Goal: Information Seeking & Learning: Understand process/instructions

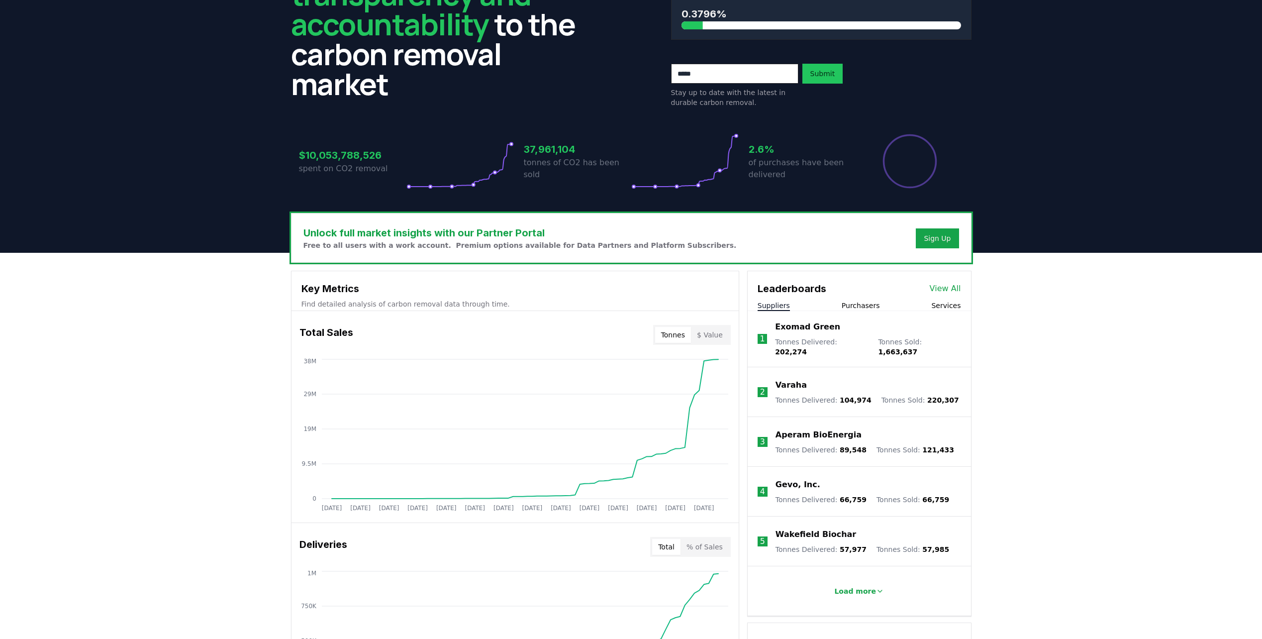
scroll to position [5, 0]
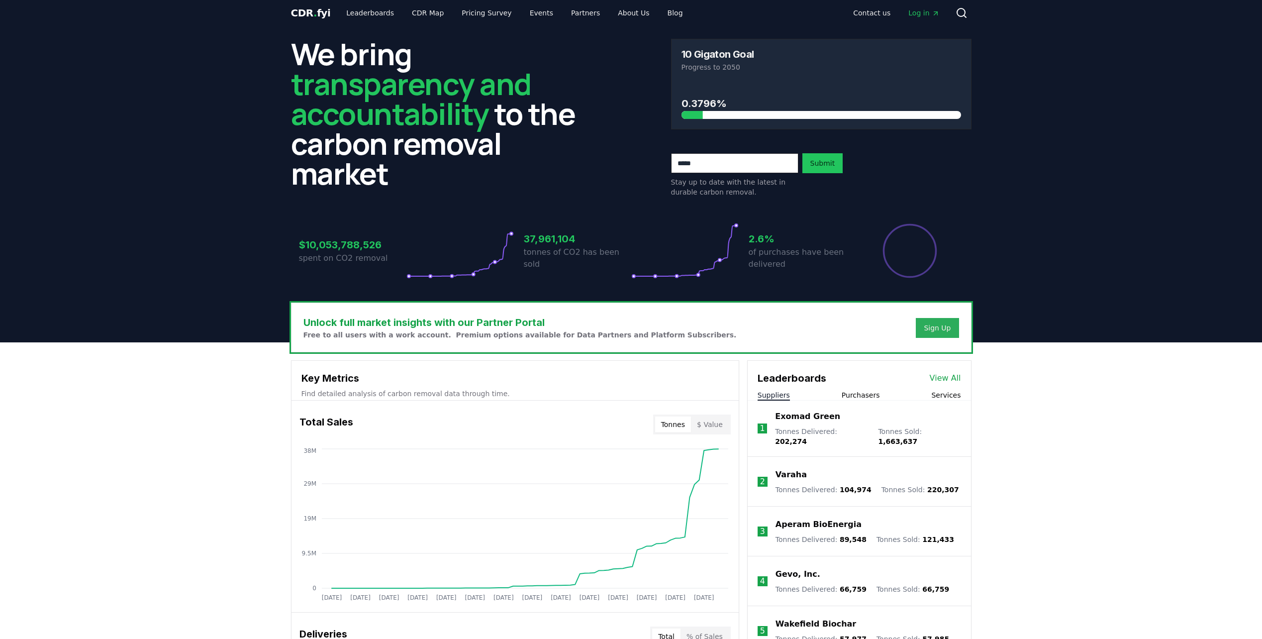
click at [944, 328] on div "Sign Up" at bounding box center [937, 328] width 27 height 10
click at [418, 14] on link "CDR Map" at bounding box center [428, 13] width 48 height 18
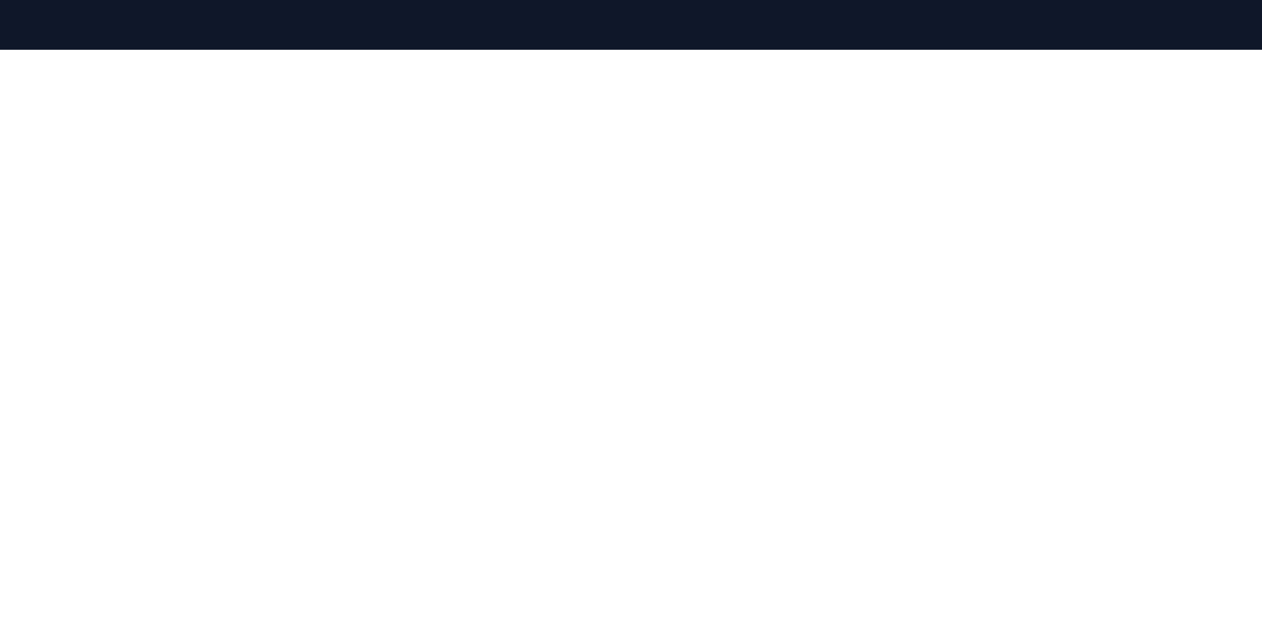
scroll to position [58, 0]
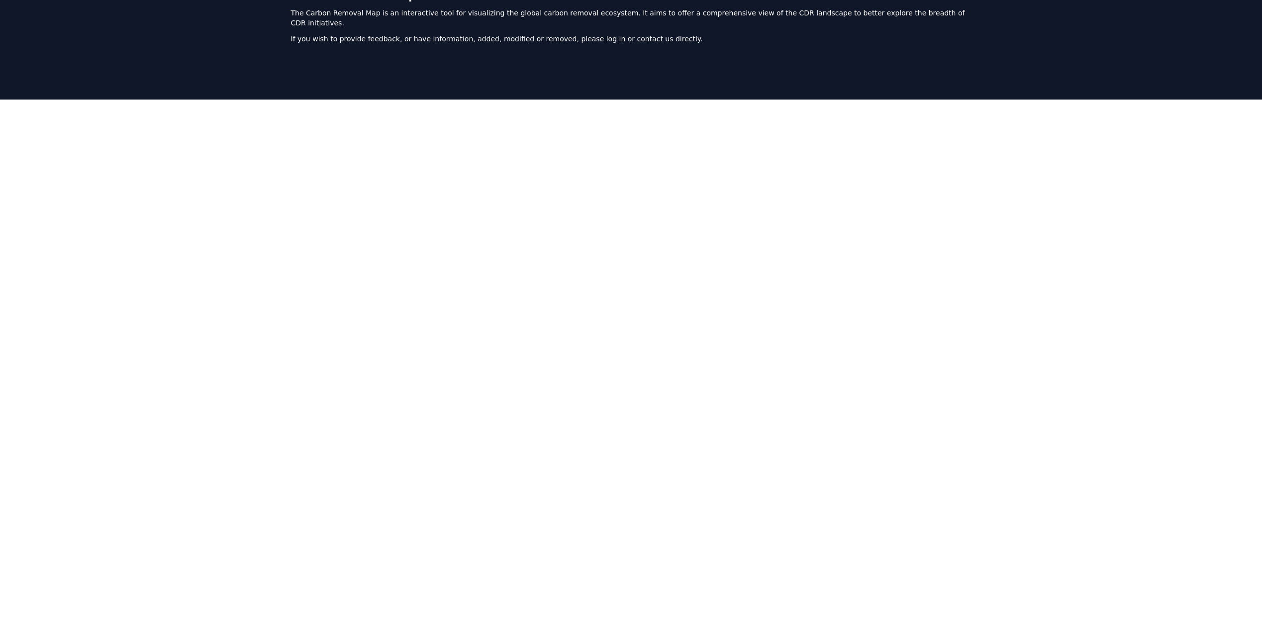
click at [213, 204] on div at bounding box center [631, 347] width 1262 height 497
click at [1048, 224] on div at bounding box center [631, 347] width 1262 height 497
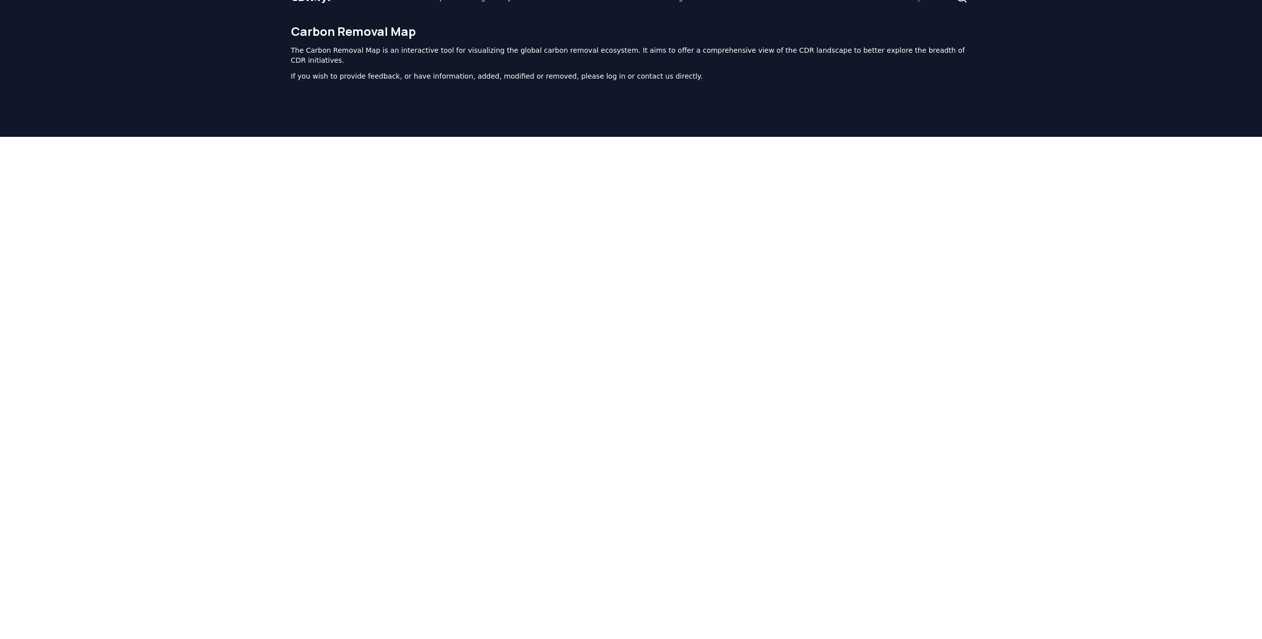
scroll to position [0, 0]
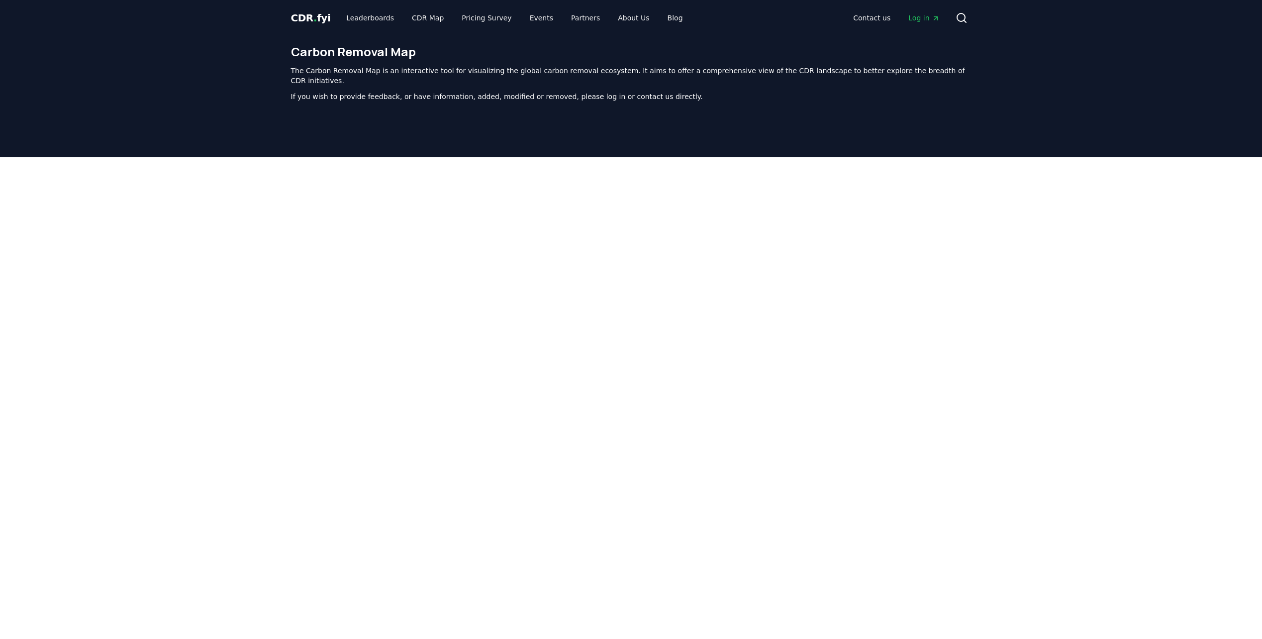
click at [313, 20] on span "." at bounding box center [314, 18] width 3 height 12
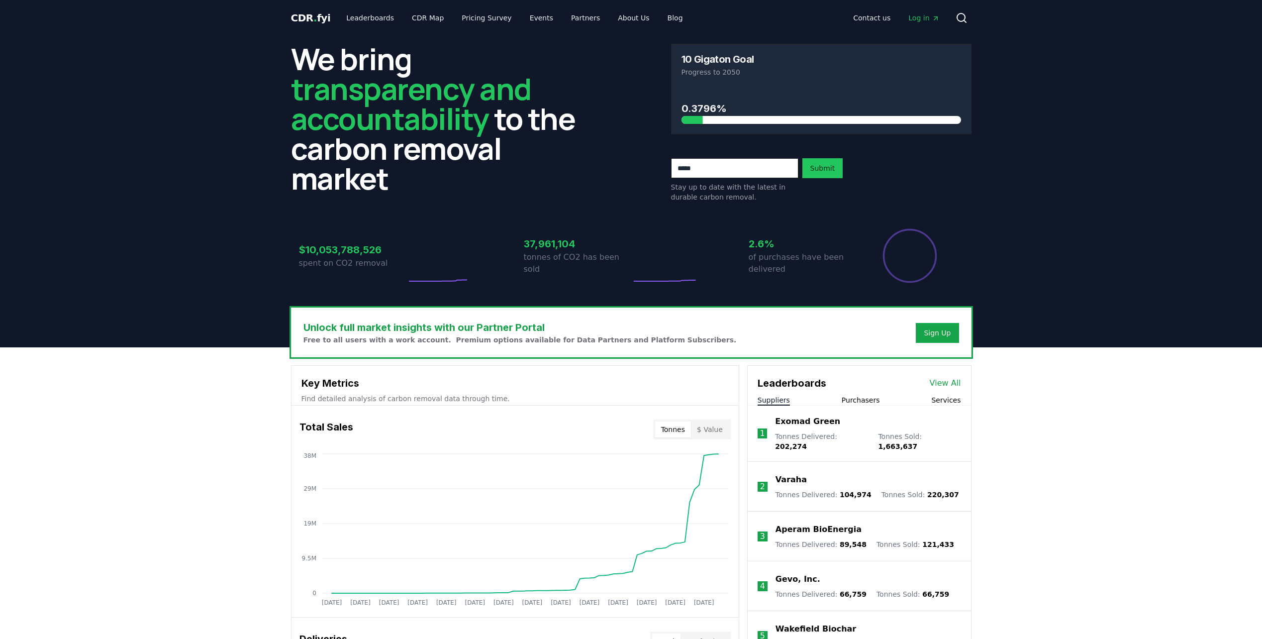
click at [214, 243] on header "We bring transparency and accountability to the carbon removal market 10 Gigato…" at bounding box center [631, 191] width 1262 height 311
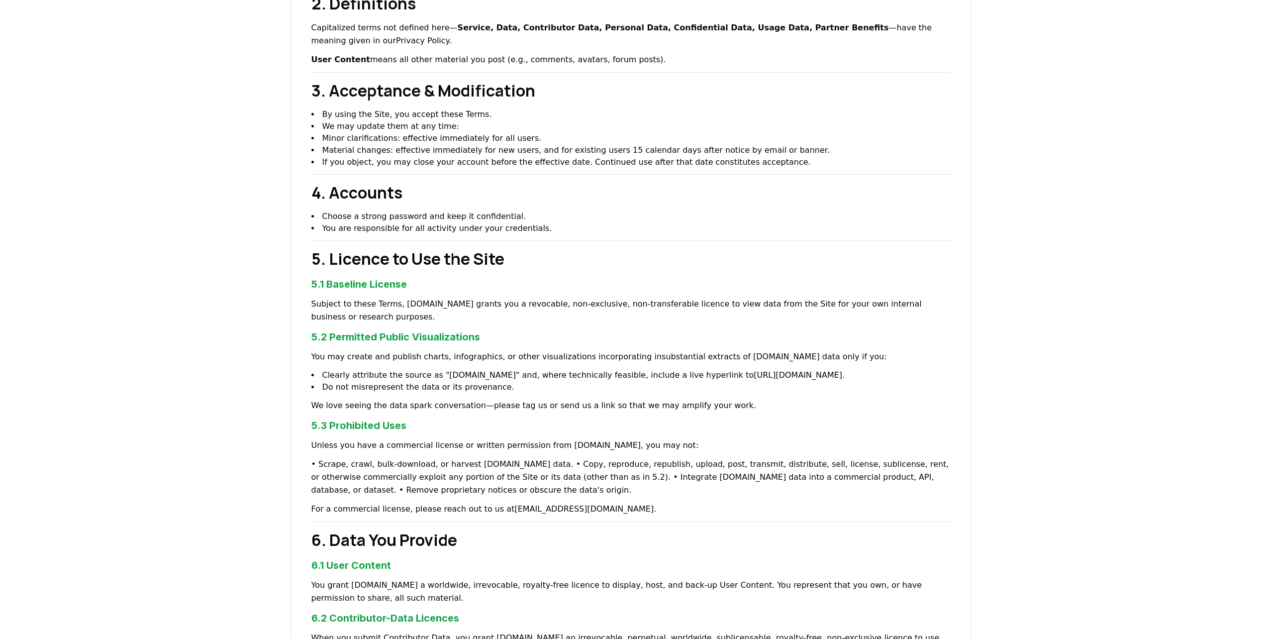
scroll to position [348, 0]
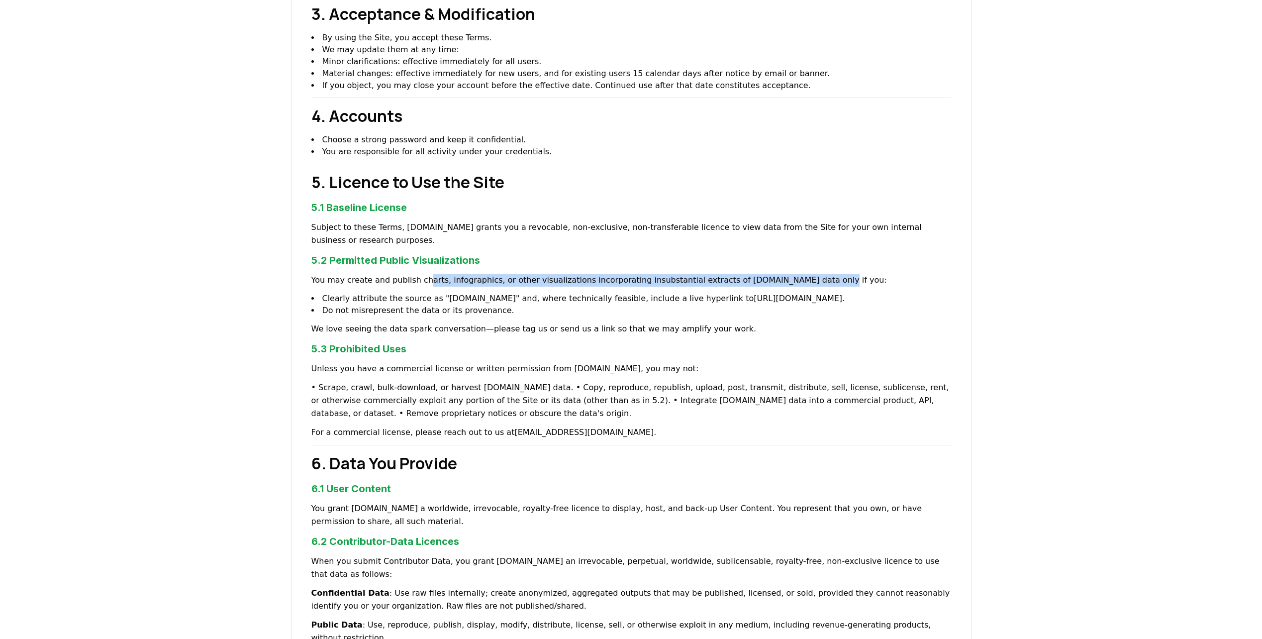
drag, startPoint x: 432, startPoint y: 272, endPoint x: 789, endPoint y: 271, distance: 357.6
click at [789, 274] on p "You may create and publish charts, infographics, or other visualizations incorp…" at bounding box center [631, 280] width 640 height 13
click at [768, 280] on div "Terms of Service Last updated: [DATE] 1. Purpose and Scope CDRfyi Inc. (" [DOMA…" at bounding box center [631, 565] width 680 height 1676
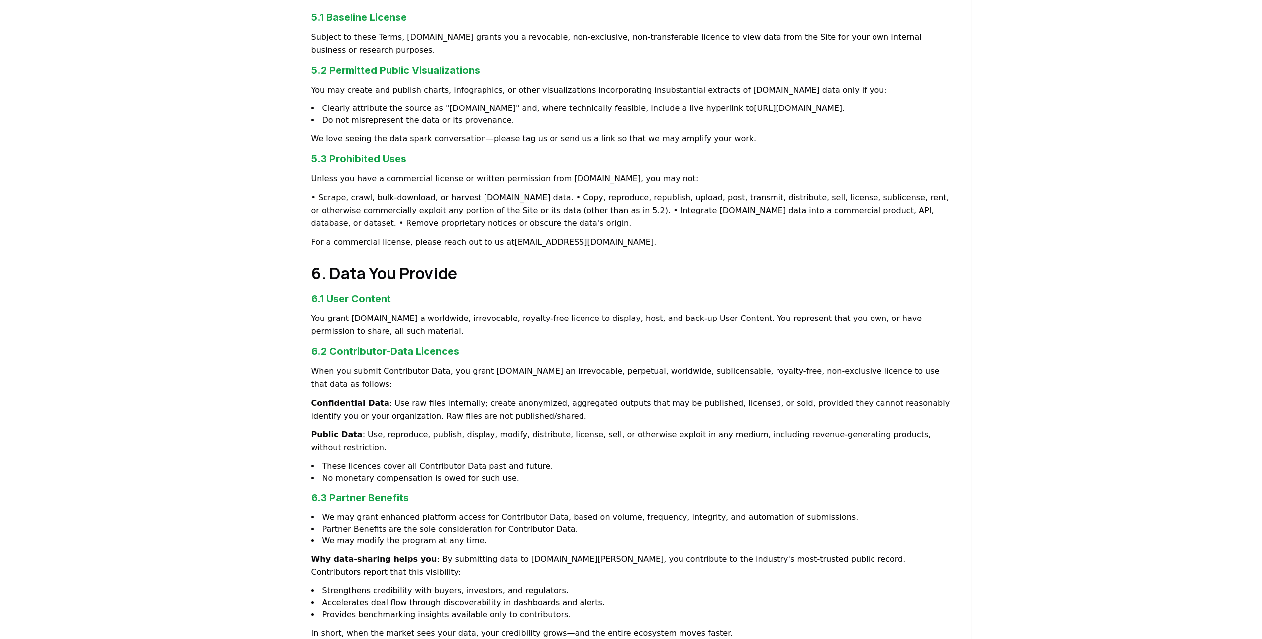
scroll to position [547, 0]
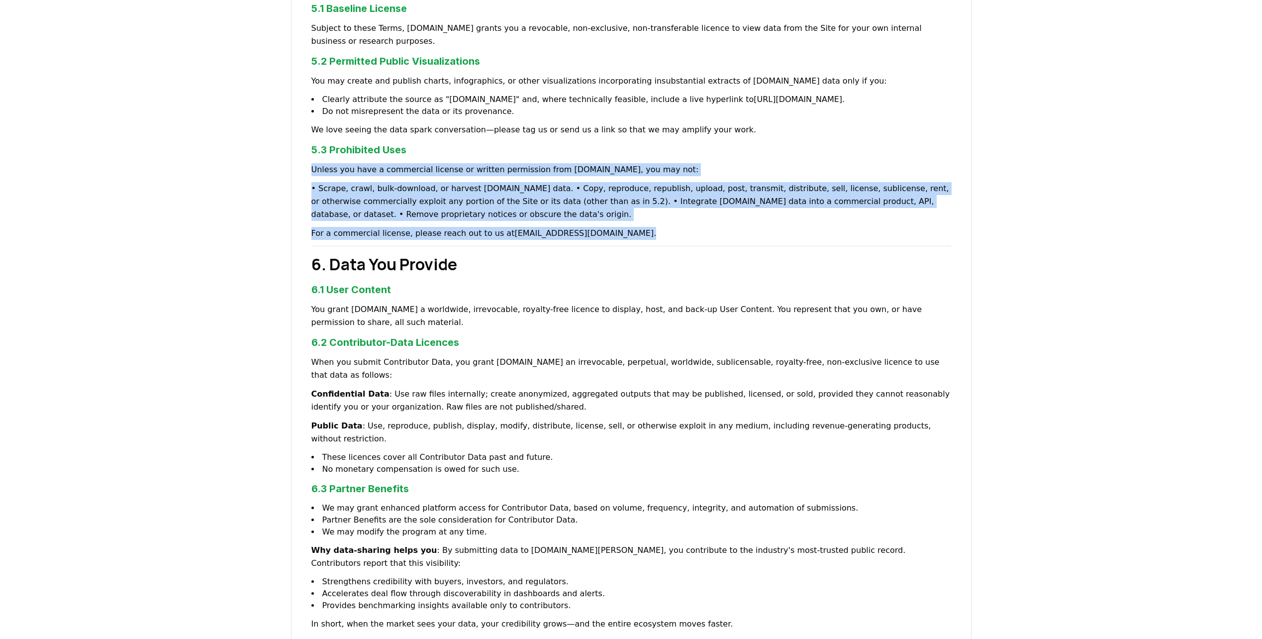
drag, startPoint x: 576, startPoint y: 220, endPoint x: 278, endPoint y: 159, distance: 304.6
click at [278, 159] on div "Terms of Service Last updated: [DATE] 1. Purpose and Scope CDRfyi Inc. (" [DOMA…" at bounding box center [631, 406] width 1262 height 1676
copy div "Unless you have a commercial license or written permission from [DOMAIN_NAME], …"
